Goal: Check status

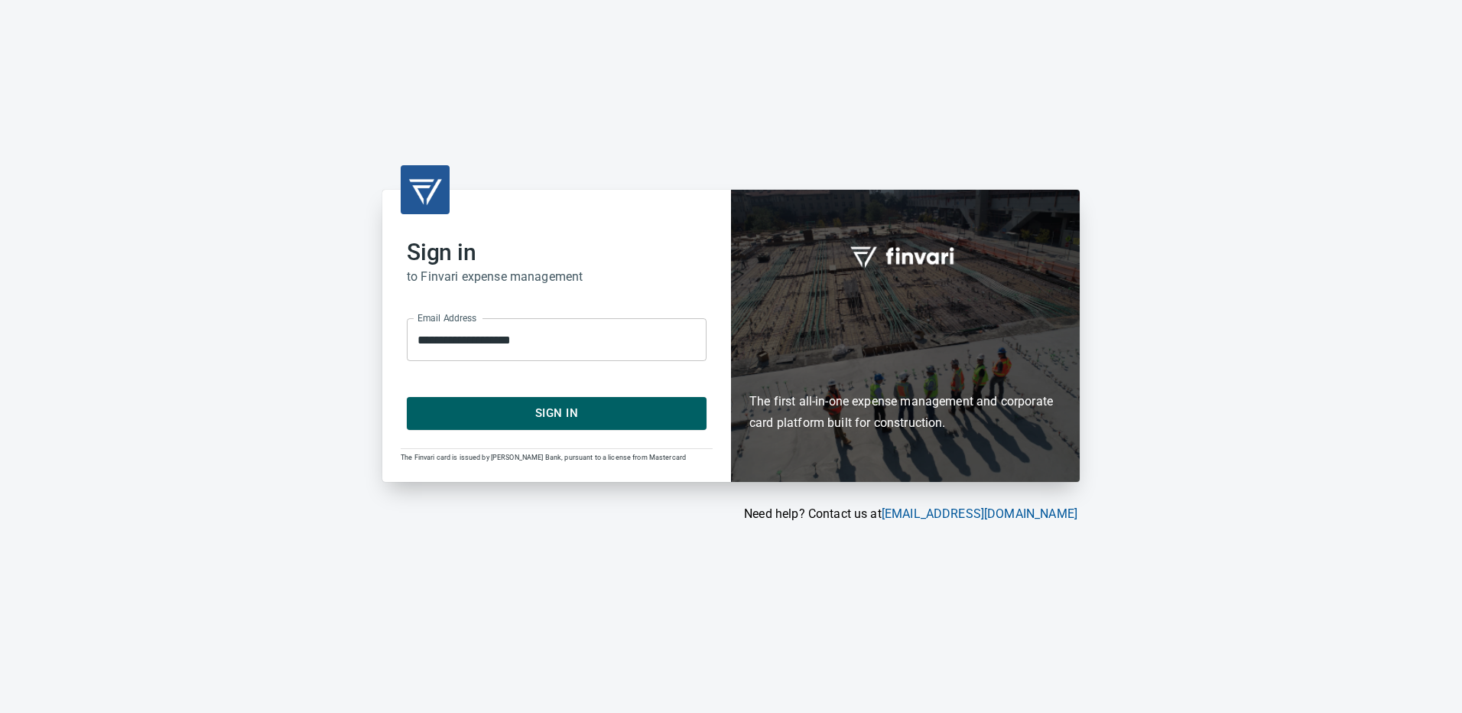
click at [538, 414] on span "Sign In" at bounding box center [557, 413] width 266 height 20
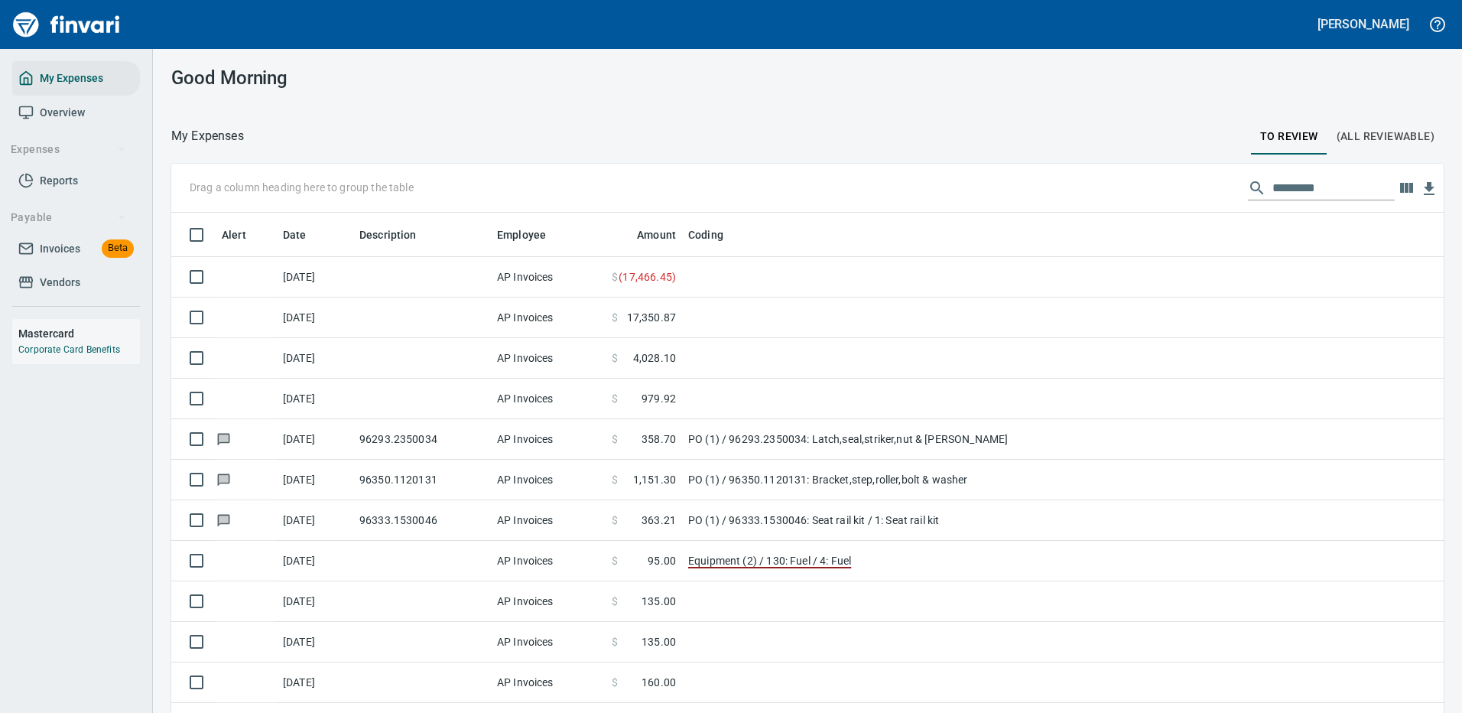
scroll to position [533, 1238]
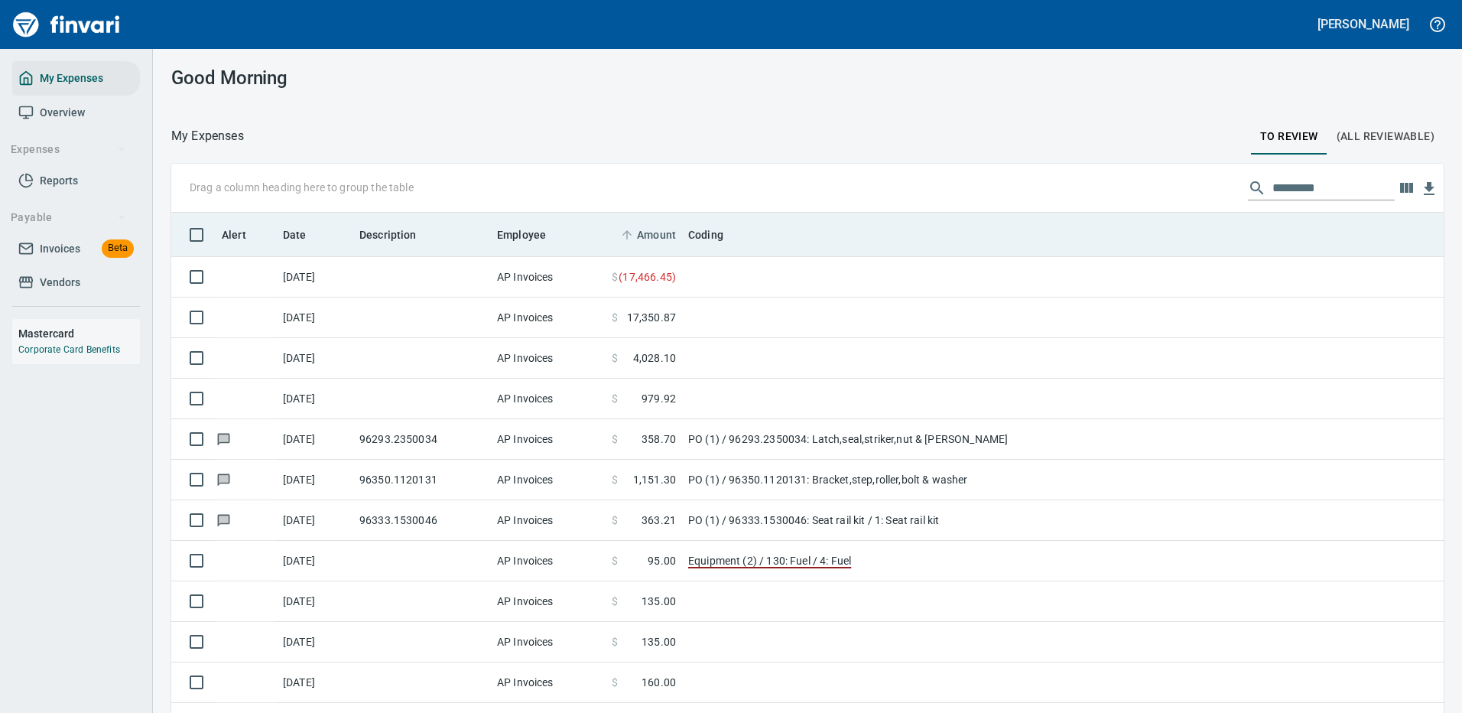
click at [664, 228] on span "Amount" at bounding box center [656, 235] width 39 height 18
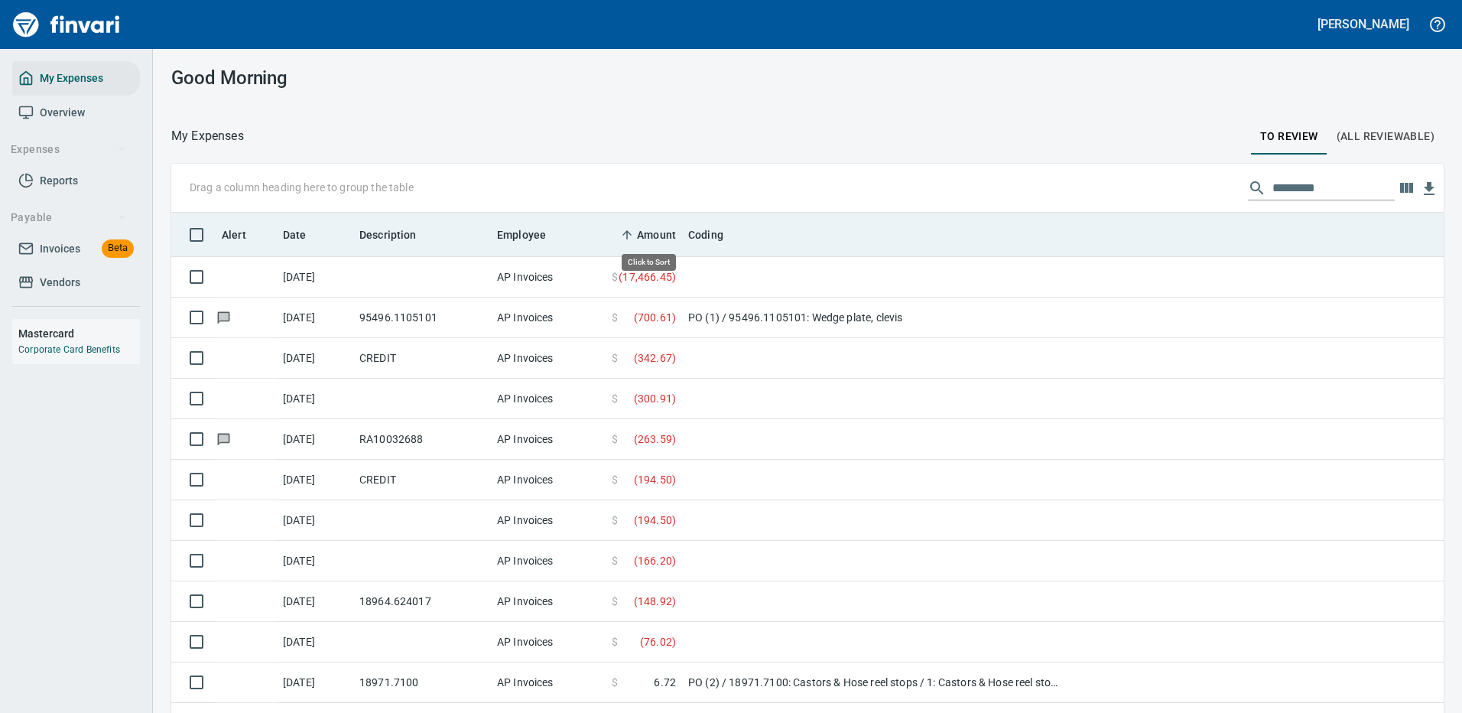
click at [664, 228] on span "Amount" at bounding box center [656, 235] width 39 height 18
